Goal: Transaction & Acquisition: Purchase product/service

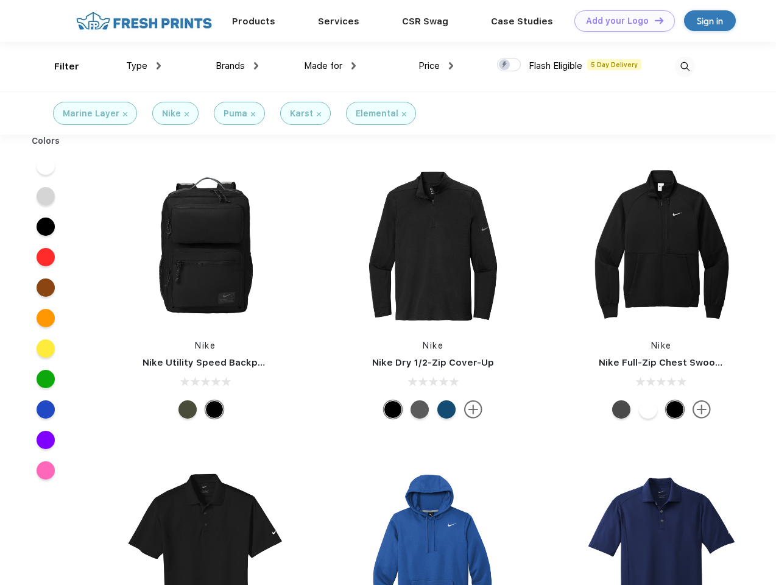
scroll to position [1, 0]
click at [620, 21] on link "Add your Logo Design Tool" at bounding box center [625, 20] width 101 height 21
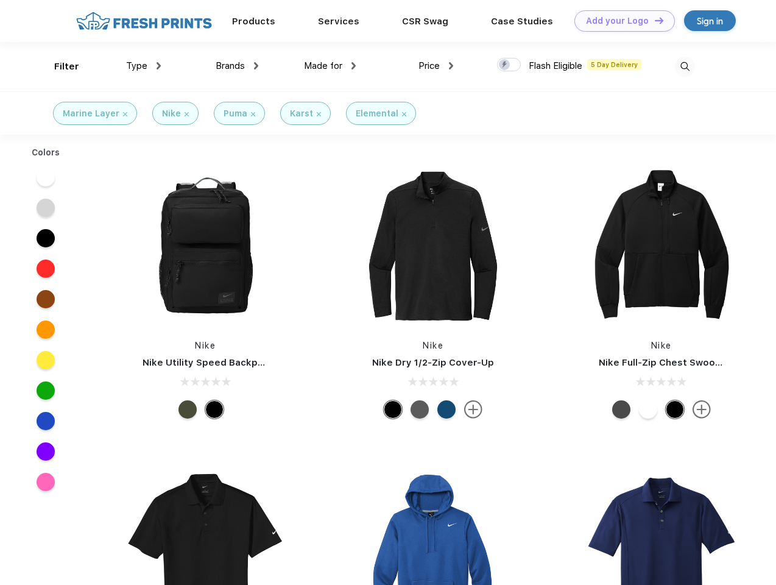
click at [0, 0] on div "Design Tool" at bounding box center [0, 0] width 0 height 0
click at [654, 20] on link "Add your Logo Design Tool" at bounding box center [625, 20] width 101 height 21
click at [58, 66] on div "Filter" at bounding box center [66, 67] width 25 height 14
click at [144, 66] on span "Type" at bounding box center [136, 65] width 21 height 11
click at [237, 66] on span "Brands" at bounding box center [230, 65] width 29 height 11
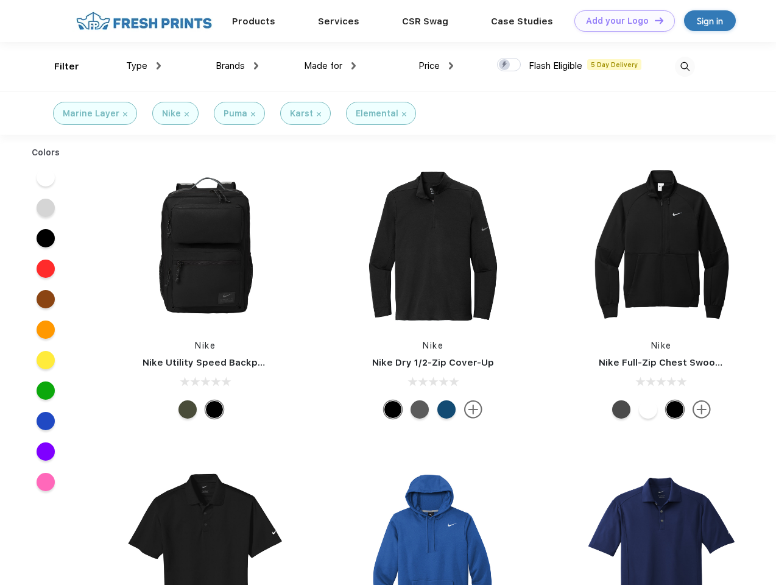
click at [330, 66] on span "Made for" at bounding box center [323, 65] width 38 height 11
click at [436, 66] on span "Price" at bounding box center [429, 65] width 21 height 11
click at [509, 65] on div at bounding box center [509, 64] width 24 height 13
click at [505, 65] on input "checkbox" at bounding box center [501, 61] width 8 height 8
click at [685, 66] on img at bounding box center [685, 67] width 20 height 20
